Goal: Browse casually

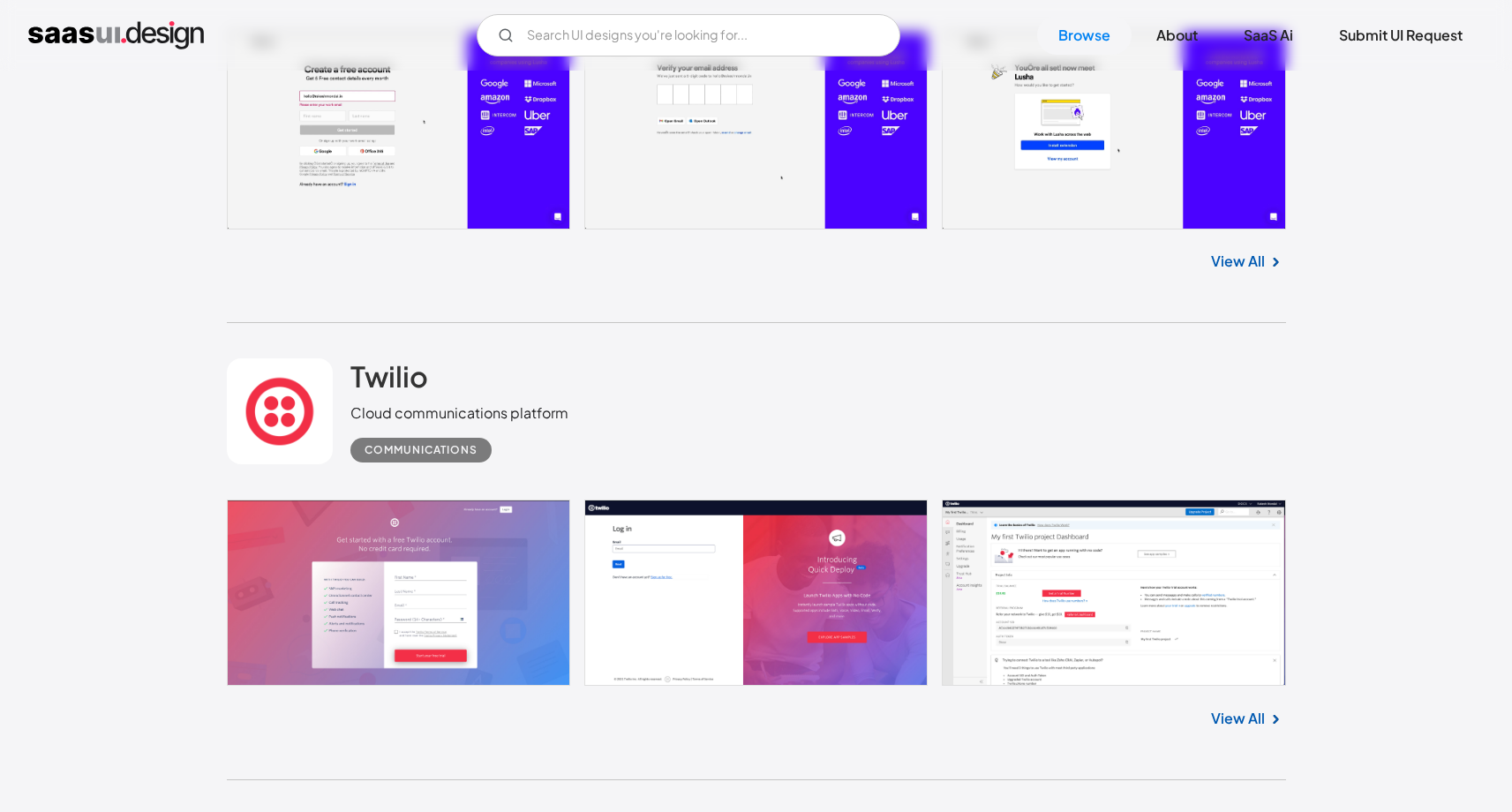
scroll to position [4068, 0]
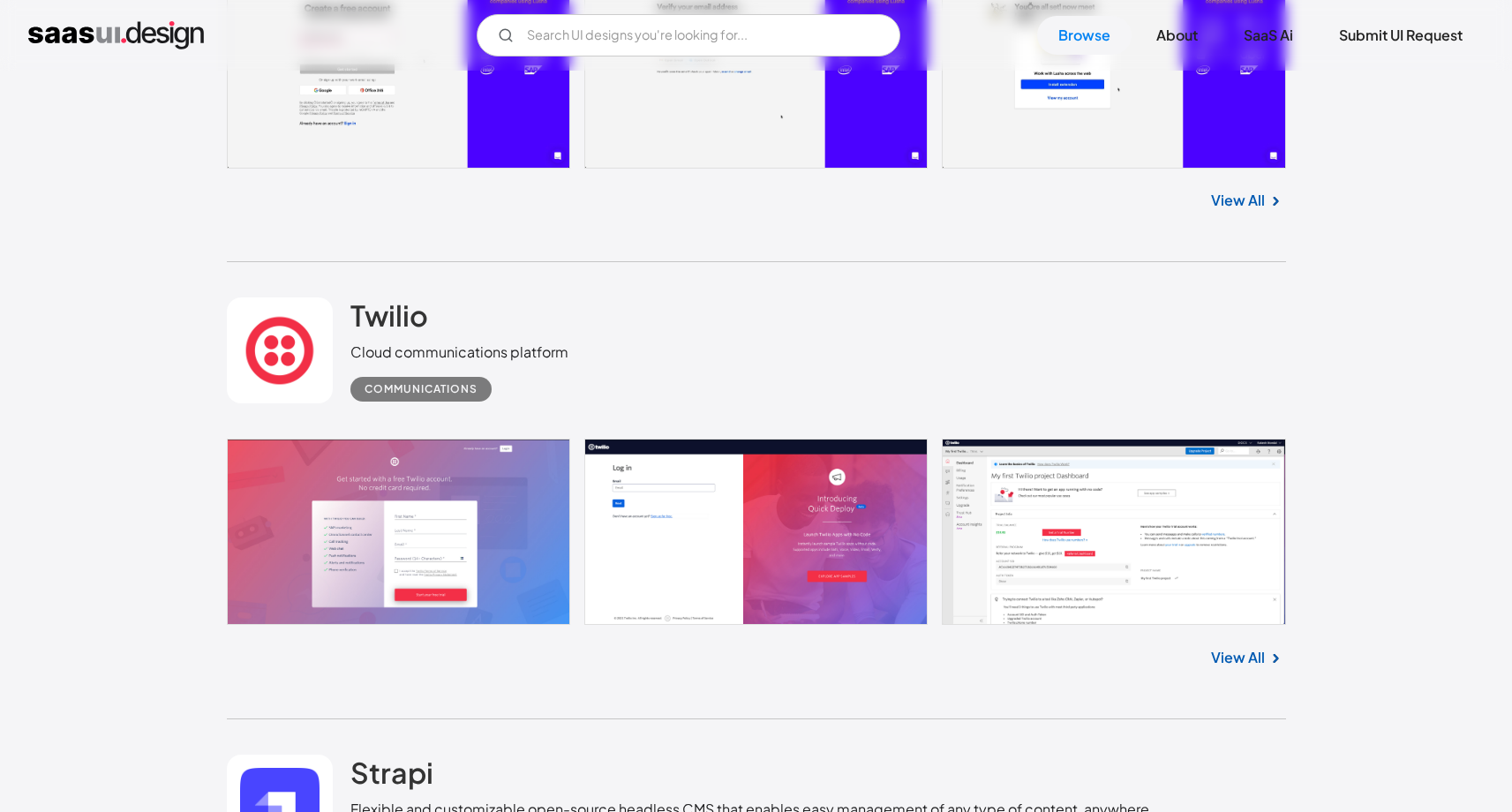
click at [1118, 499] on link at bounding box center [756, 531] width 1059 height 186
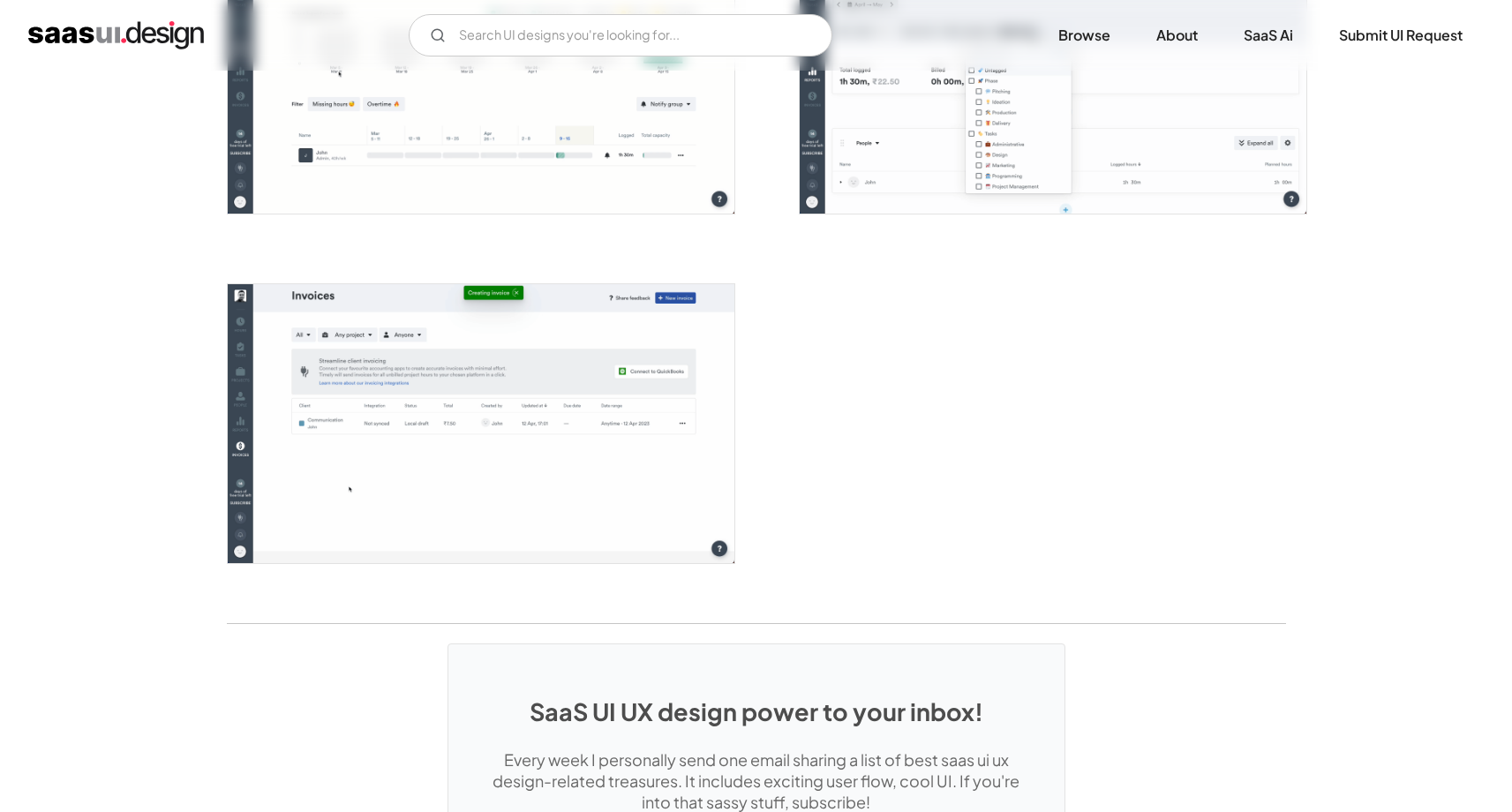
scroll to position [4238, 0]
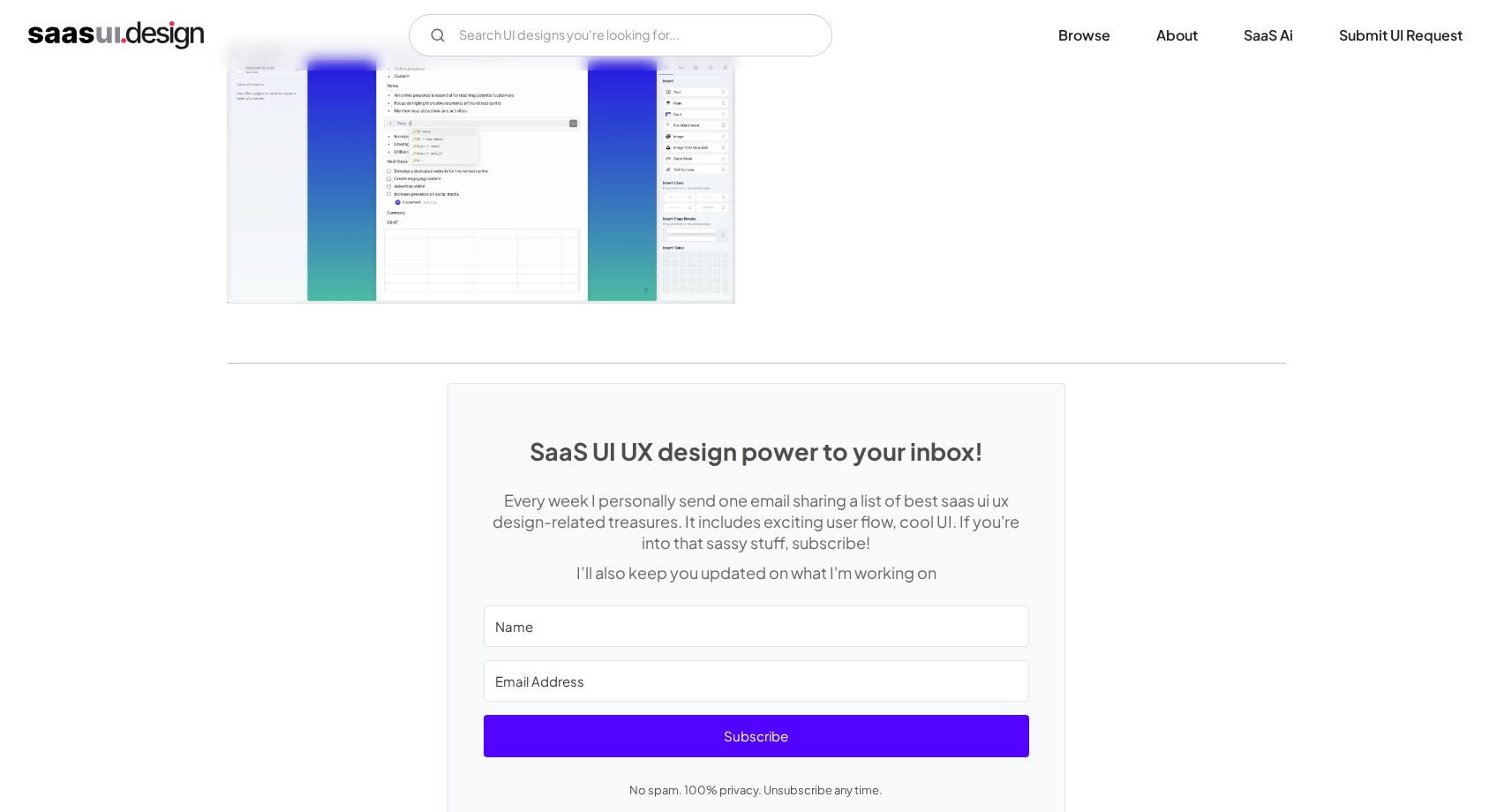
scroll to position [4435, 0]
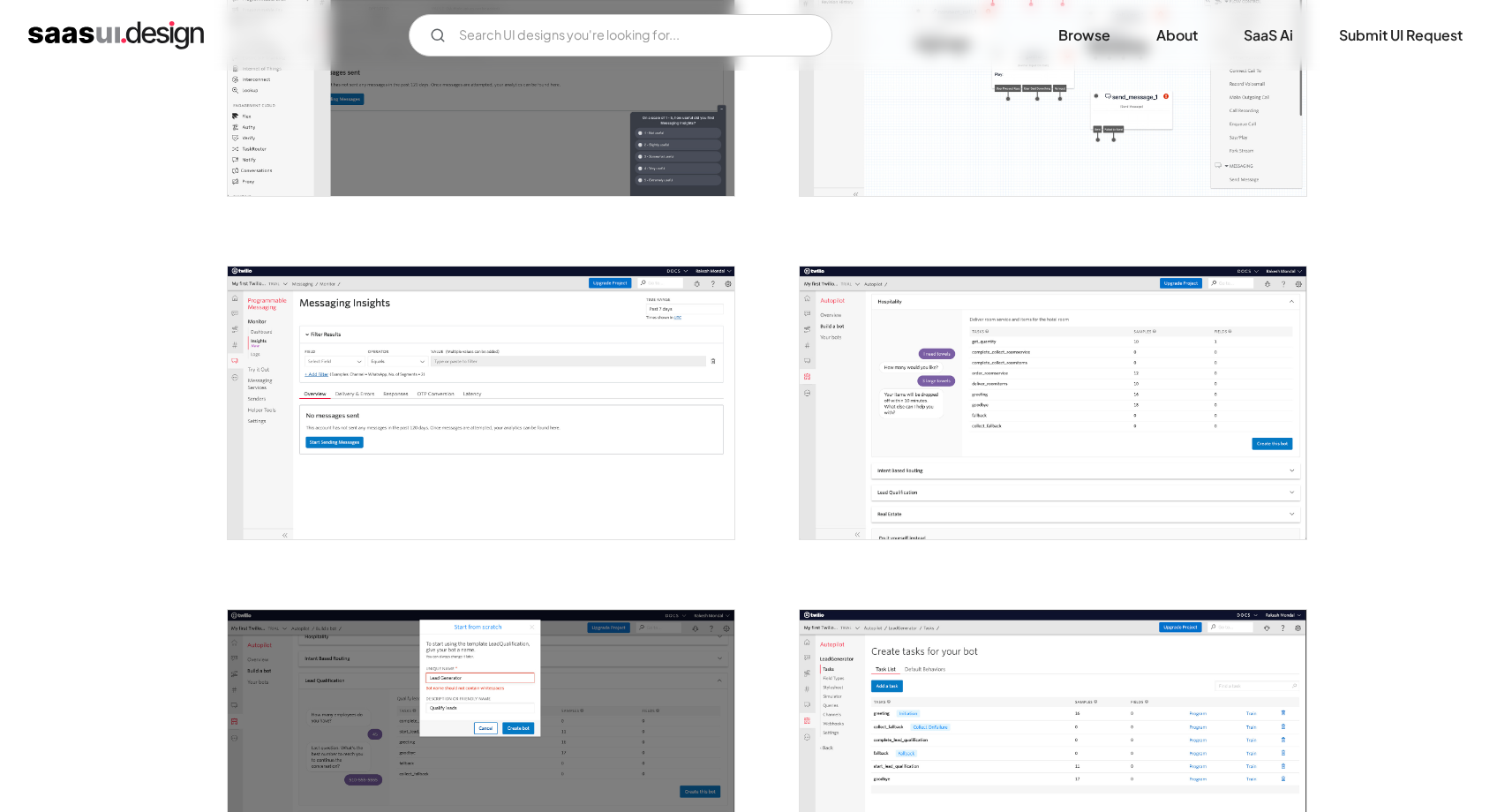
scroll to position [1794, 0]
